Goal: Check status

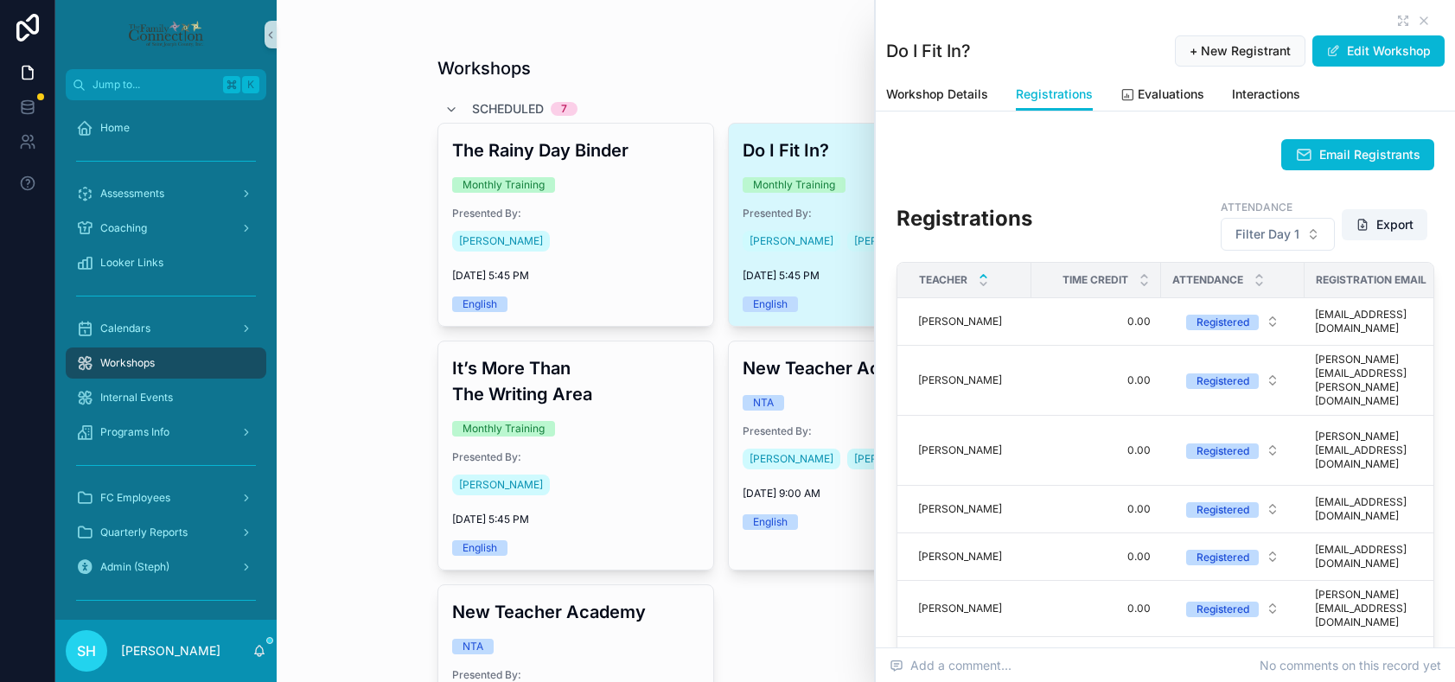
scroll to position [61, 0]
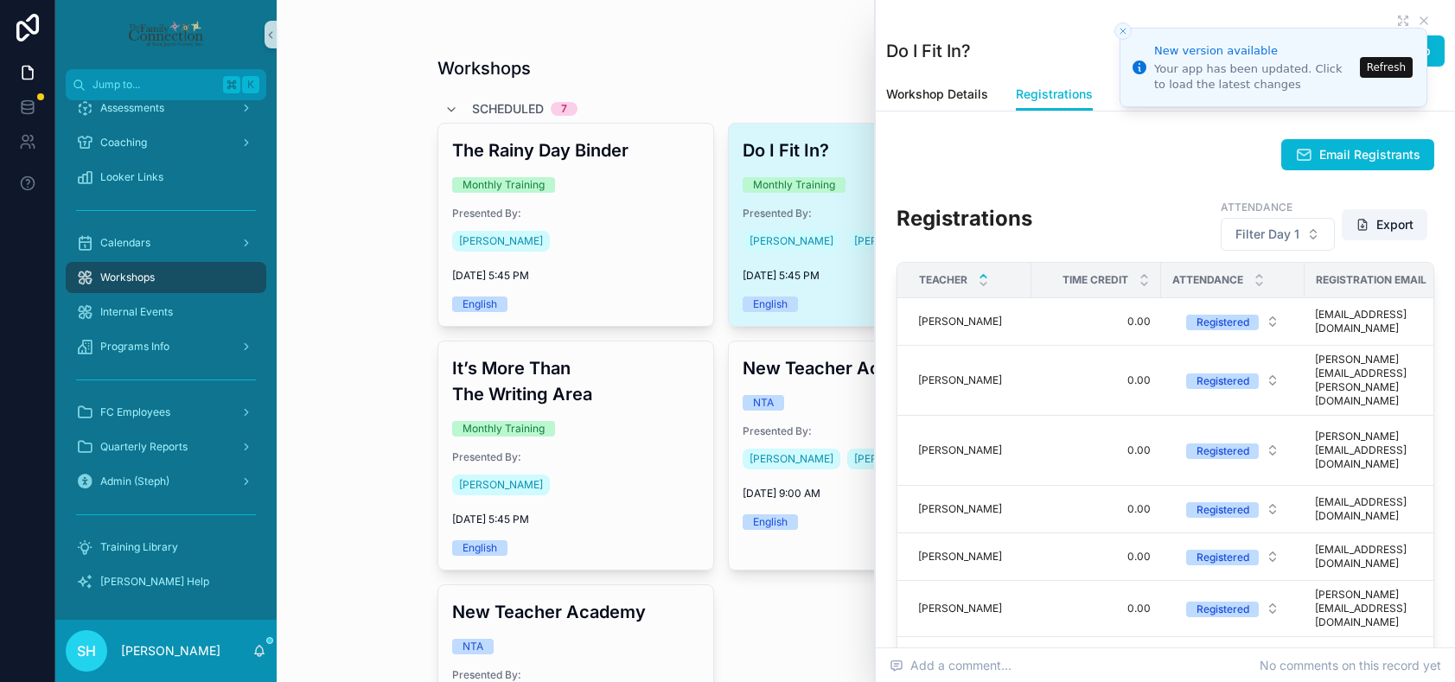
click at [1382, 67] on button "Refresh" at bounding box center [1386, 67] width 53 height 21
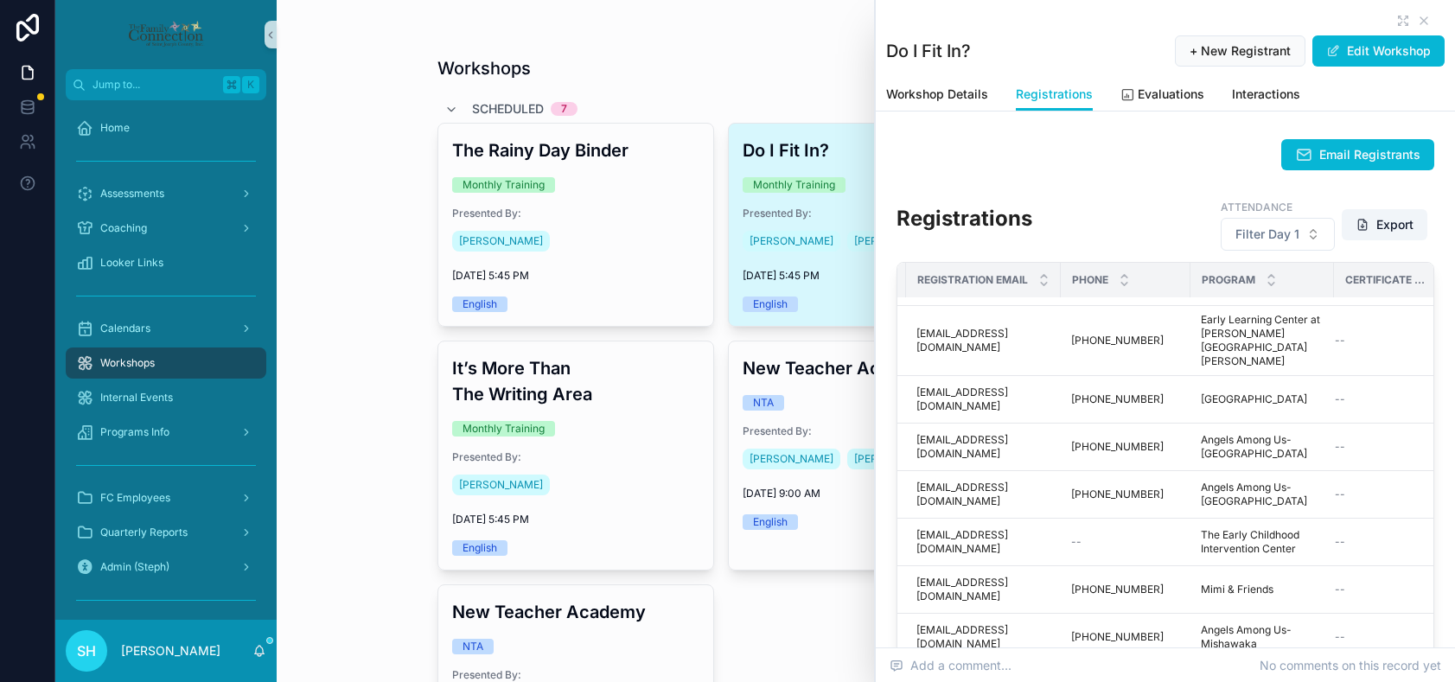
scroll to position [331, 445]
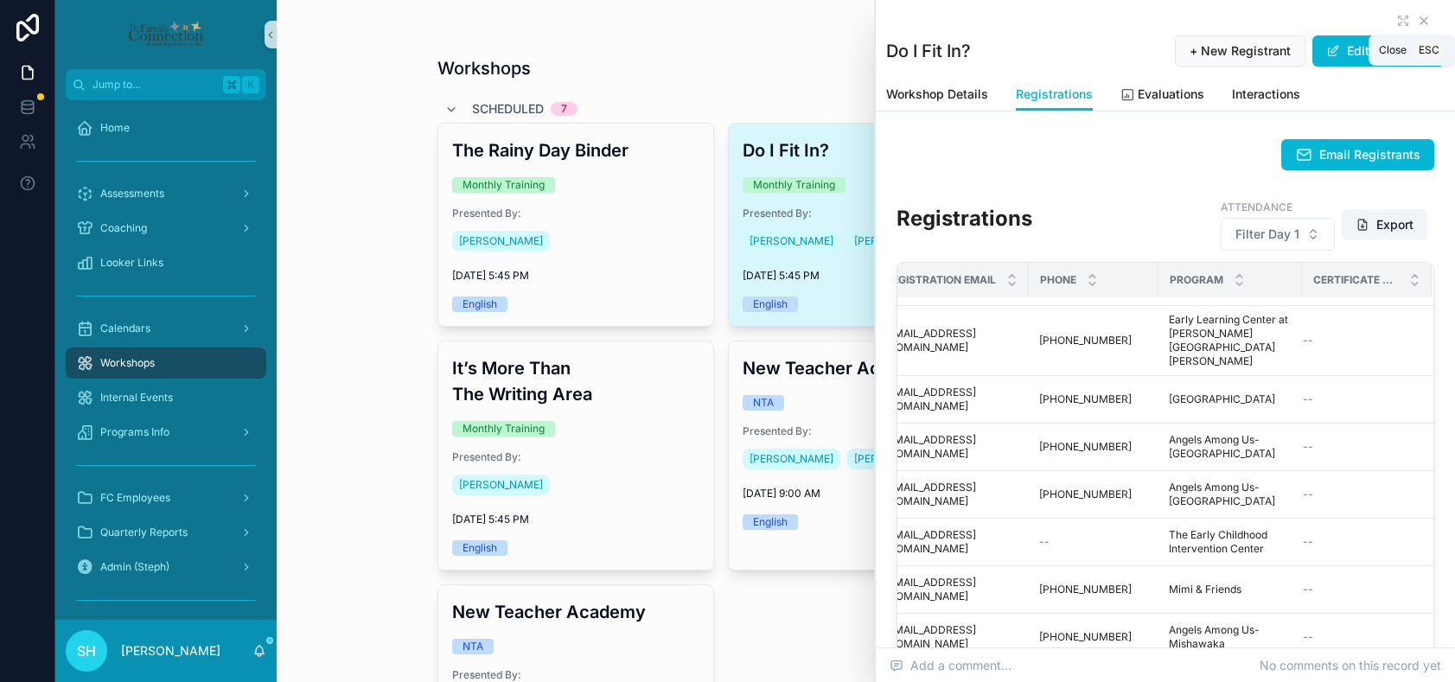
click at [1423, 17] on icon "scrollable content" at bounding box center [1424, 21] width 14 height 14
